Goal: Task Accomplishment & Management: Manage account settings

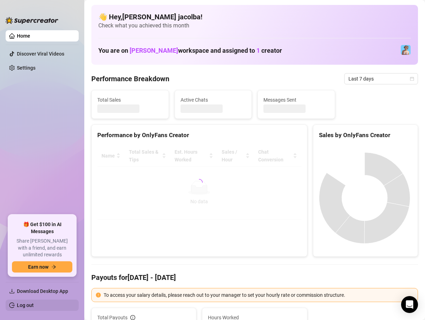
click at [34, 304] on link "Log out" at bounding box center [25, 305] width 17 height 6
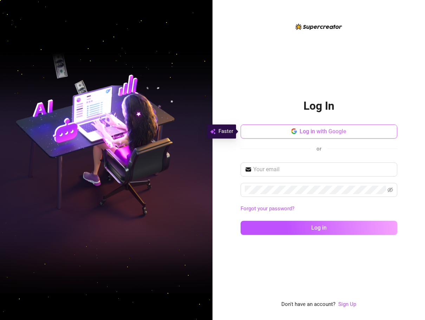
click at [325, 128] on button "Log in with Google" at bounding box center [319, 131] width 157 height 14
click at [339, 152] on div "or" at bounding box center [319, 148] width 157 height 9
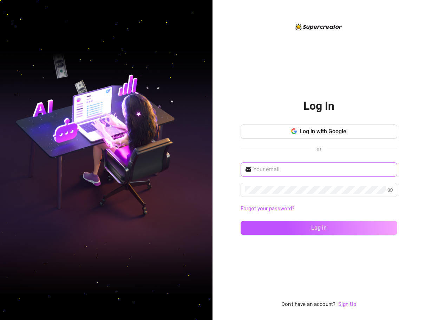
click at [328, 164] on span at bounding box center [319, 169] width 157 height 14
click at [328, 167] on input "text" at bounding box center [323, 169] width 140 height 8
type input "[EMAIL_ADDRESS][DOMAIN_NAME]"
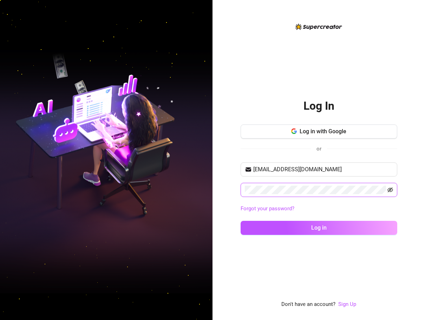
click at [391, 189] on icon "eye-invisible" at bounding box center [390, 189] width 6 height 5
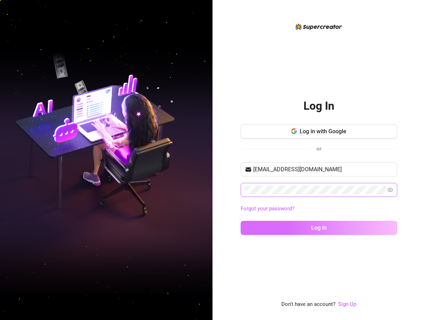
click at [378, 222] on button "Log in" at bounding box center [319, 228] width 157 height 14
